Goal: Task Accomplishment & Management: Use online tool/utility

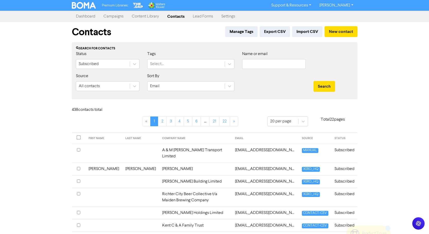
click at [119, 18] on link "Campaigns" at bounding box center [113, 16] width 28 height 10
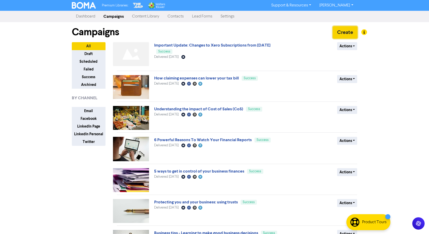
click at [345, 29] on button "Create" at bounding box center [345, 32] width 25 height 12
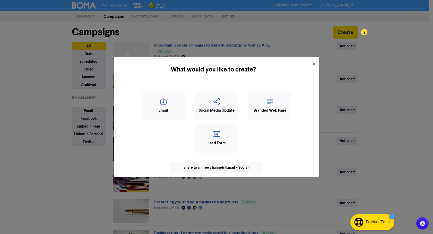
click at [215, 167] on div "Share to all free channels (Email + Social)" at bounding box center [216, 167] width 91 height 11
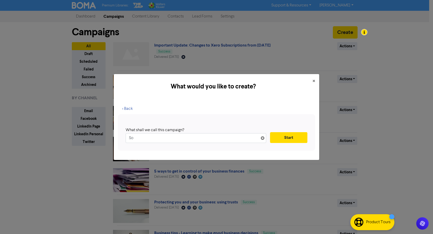
type input "S"
type input "2025 Know Your Numbers Seminar"
click at [287, 137] on button "Start" at bounding box center [288, 137] width 37 height 11
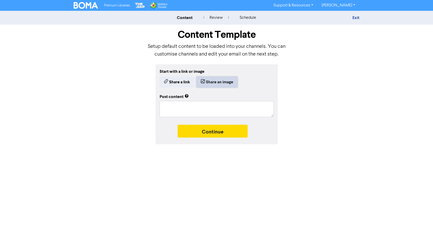
click at [214, 80] on button "Share an image" at bounding box center [217, 82] width 41 height 11
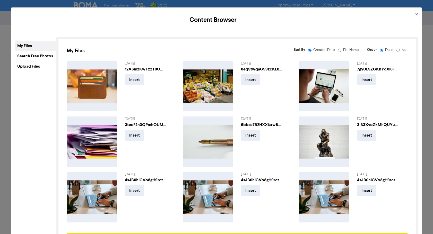
click at [34, 66] on div "Upload Files" at bounding box center [35, 66] width 41 height 10
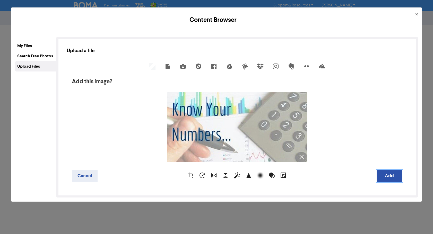
click at [380, 176] on button "Add" at bounding box center [390, 176] width 26 height 12
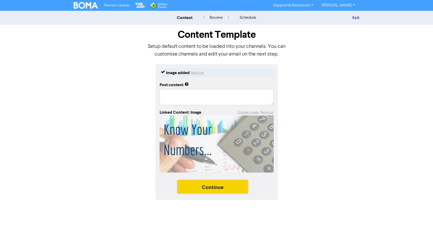
click at [198, 190] on button "Continue" at bounding box center [213, 187] width 70 height 13
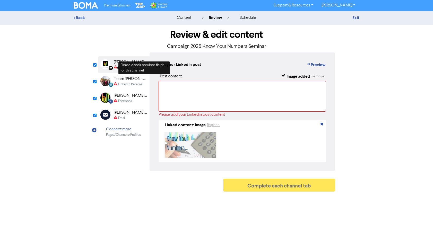
click at [121, 66] on div "LinkedIn" at bounding box center [124, 67] width 12 height 5
paste textarea "Know Your Numbers Seminar 2025 Learn what your accounts mean, and how you can u…"
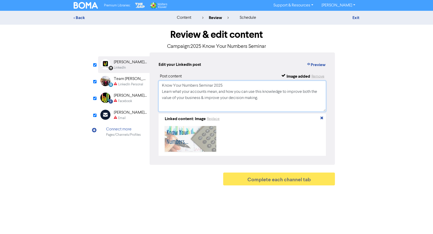
type textarea "Know Your Numbers Seminar 2025 Learn what your accounts mean, and how you can u…"
click at [125, 83] on div "LinkedIn Personal" at bounding box center [130, 84] width 25 height 5
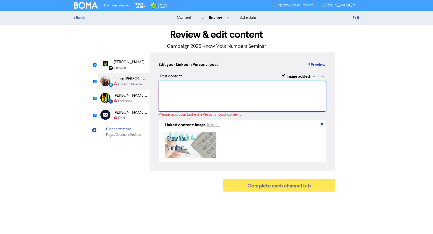
paste textarea "Know Your Numbers Seminar 2025 Learn what your accounts mean, and how you can u…"
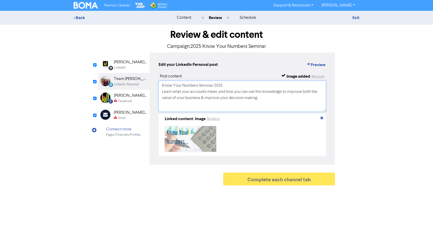
type textarea "Know Your Numbers Seminar 2025 Learn what your accounts mean, and how you can u…"
click at [122, 98] on div "[PERSON_NAME] [PERSON_NAME] Ltd" at bounding box center [130, 96] width 33 height 6
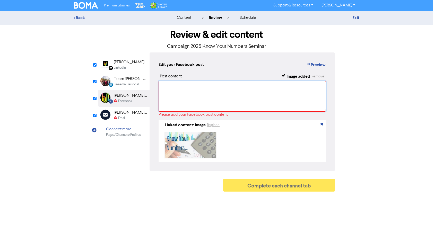
paste textarea "Know Your Numbers Seminar 2025 Learn what your accounts mean, and how you can u…"
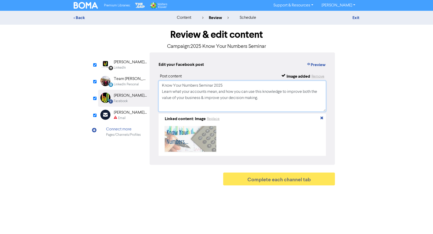
type textarea "Know Your Numbers Seminar 2025 Learn what your accounts mean, and how you can u…"
click at [119, 114] on div "[PERSON_NAME] [PERSON_NAME] Ltd" at bounding box center [130, 113] width 33 height 6
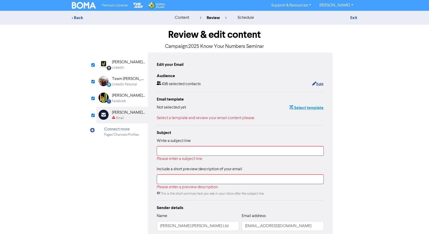
click at [313, 108] on button "Select template" at bounding box center [306, 108] width 35 height 7
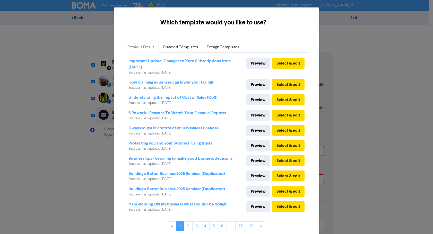
click at [172, 49] on link "Branded Templates" at bounding box center [181, 47] width 44 height 11
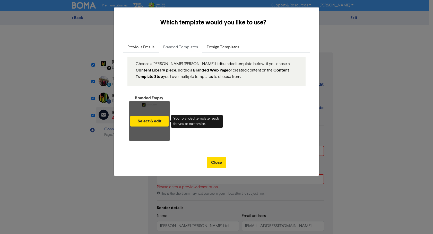
click at [147, 102] on div "Select & edit" at bounding box center [149, 121] width 41 height 40
click at [149, 122] on button "Select & edit" at bounding box center [149, 121] width 38 height 11
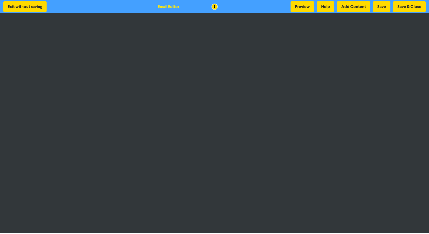
click at [267, 8] on div "Exit without saving Email Editor Preview Help Add Content Save Save & Close" at bounding box center [214, 6] width 429 height 13
click at [412, 4] on button "Save & Close" at bounding box center [409, 6] width 33 height 11
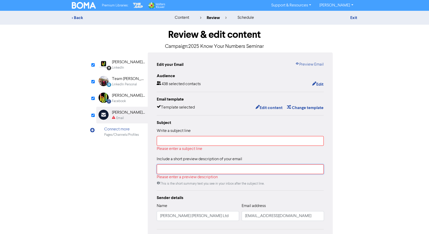
paste input "Learn what your accounts mean, and how you can use this knowledge to improve bo…"
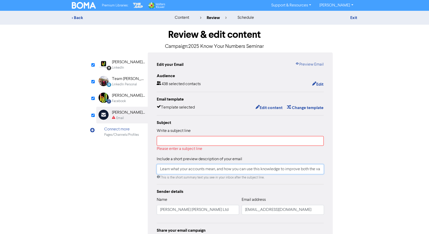
scroll to position [0, 95]
type input "Learn what your accounts mean, and how you can use this knowledge to improve bo…"
click at [171, 143] on input "text" at bounding box center [240, 141] width 167 height 10
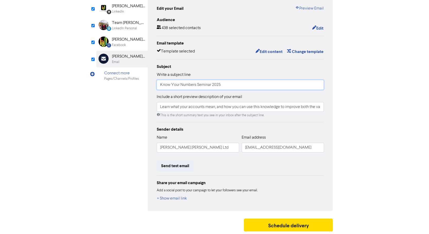
scroll to position [57, 0]
type input "Know Your Numbers Seminar 2025"
click at [184, 165] on button "Send test email" at bounding box center [175, 166] width 37 height 11
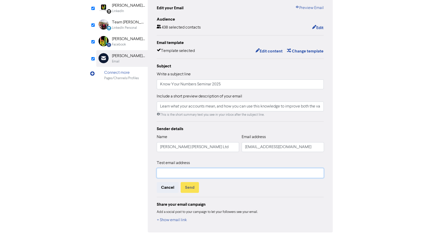
click at [166, 173] on input "text" at bounding box center [240, 173] width 167 height 10
type input "[EMAIL_ADDRESS][DOMAIN_NAME]"
click at [190, 188] on button "Send" at bounding box center [190, 187] width 18 height 11
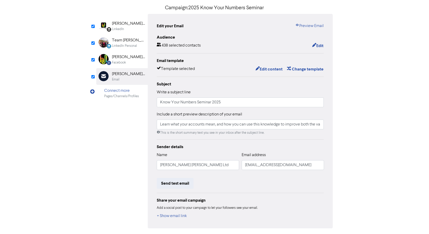
scroll to position [0, 0]
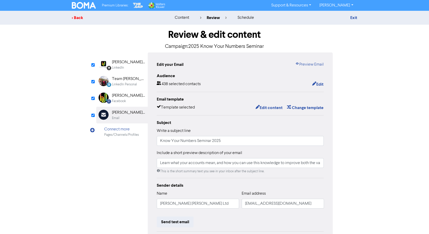
click at [80, 15] on div "< Back" at bounding box center [117, 18] width 90 height 6
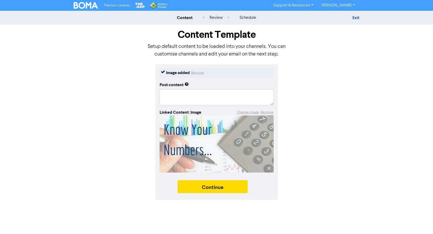
click at [186, 18] on div "content" at bounding box center [185, 18] width 16 height 6
click at [354, 18] on link "Exit" at bounding box center [356, 17] width 7 height 5
